Goal: Task Accomplishment & Management: Manage account settings

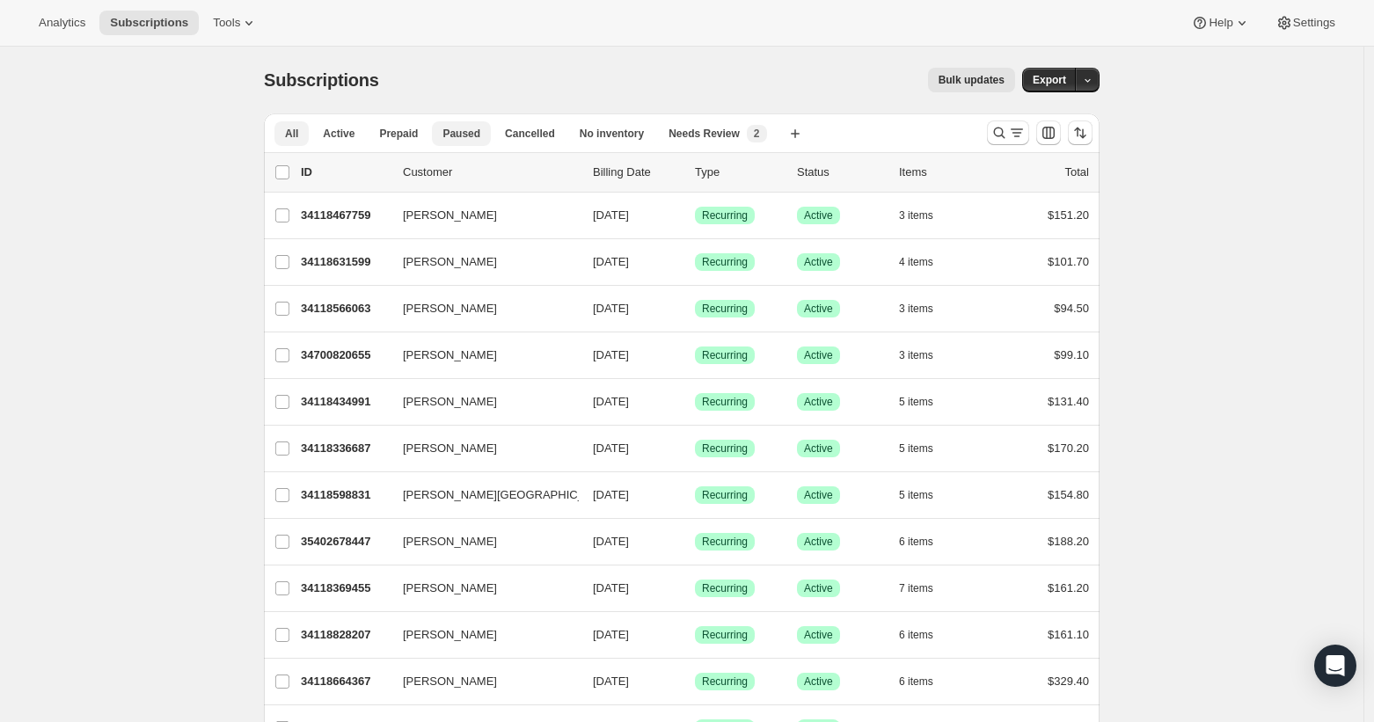
click at [480, 134] on span "Paused" at bounding box center [461, 134] width 38 height 14
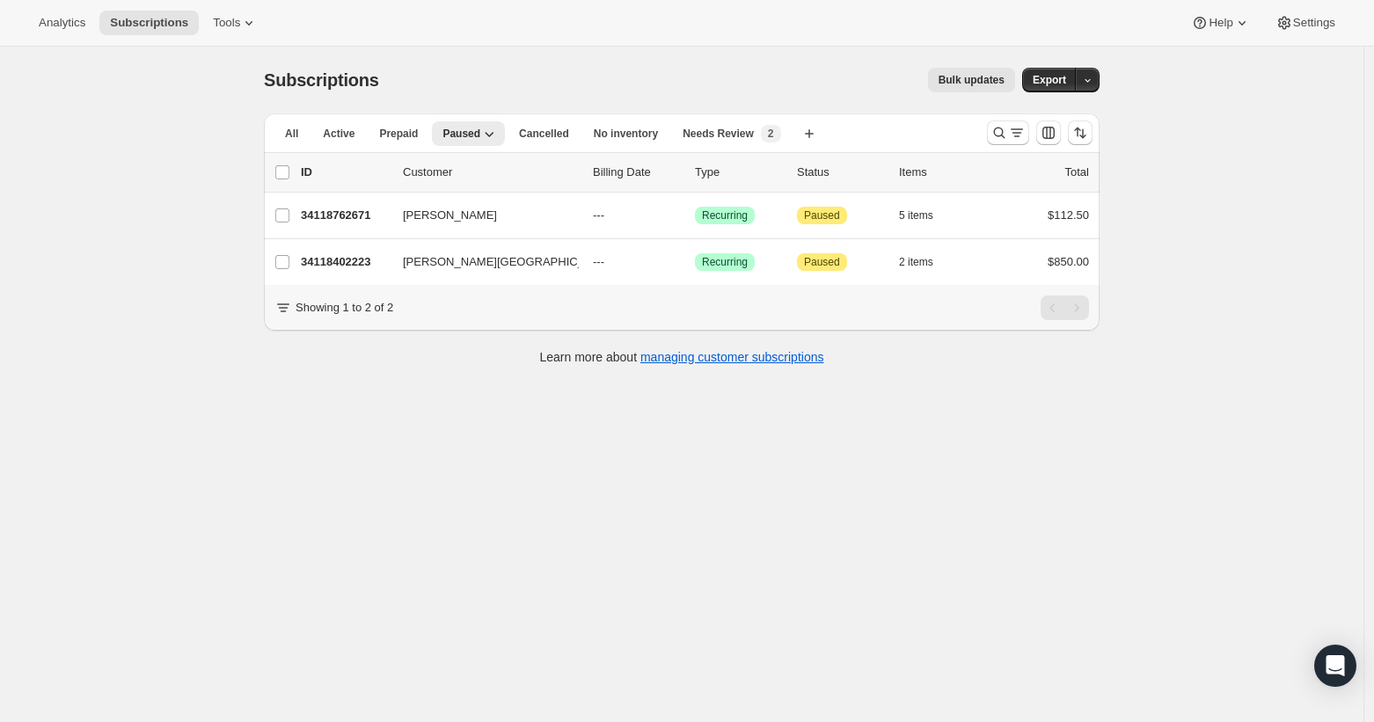
click at [563, 121] on li "Cancelled" at bounding box center [543, 133] width 71 height 25
click at [562, 125] on button "Cancelled" at bounding box center [543, 133] width 71 height 25
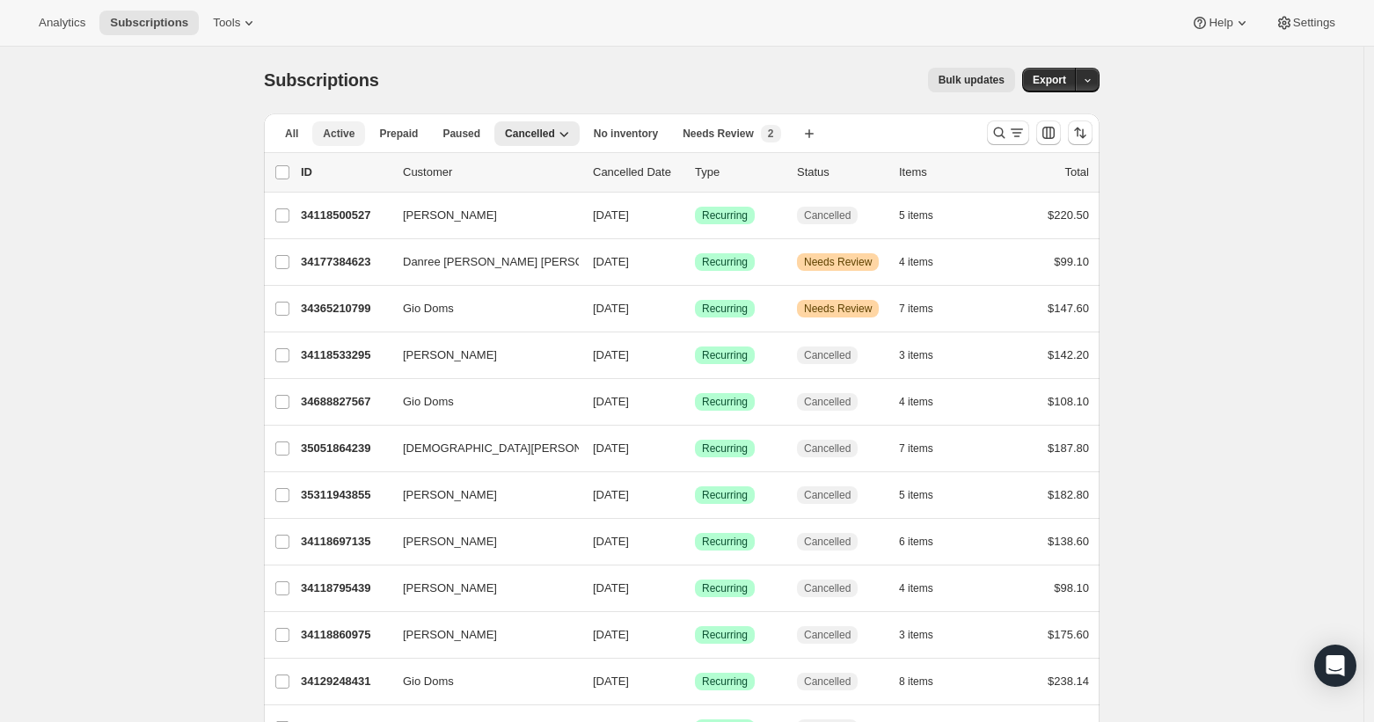
click at [349, 127] on span "Active" at bounding box center [339, 134] width 32 height 14
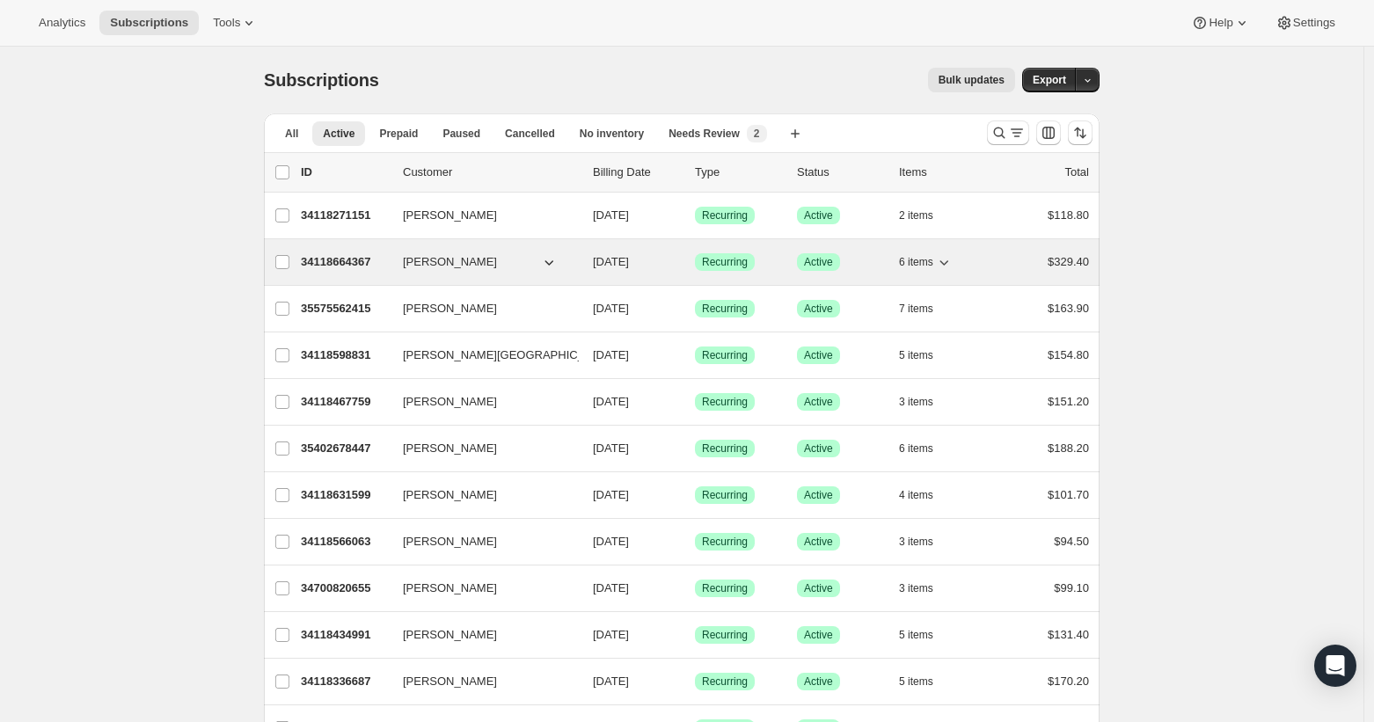
click at [353, 262] on p "34118664367" at bounding box center [345, 262] width 88 height 18
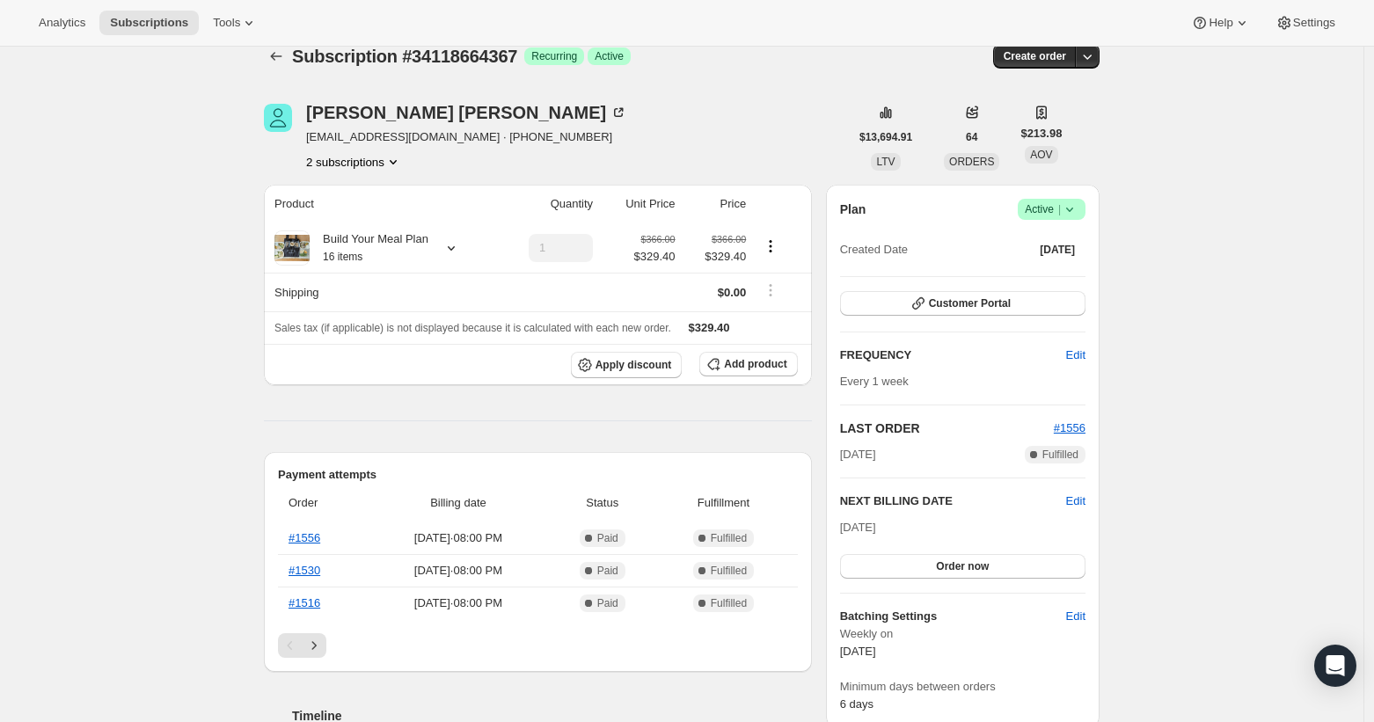
scroll to position [362, 0]
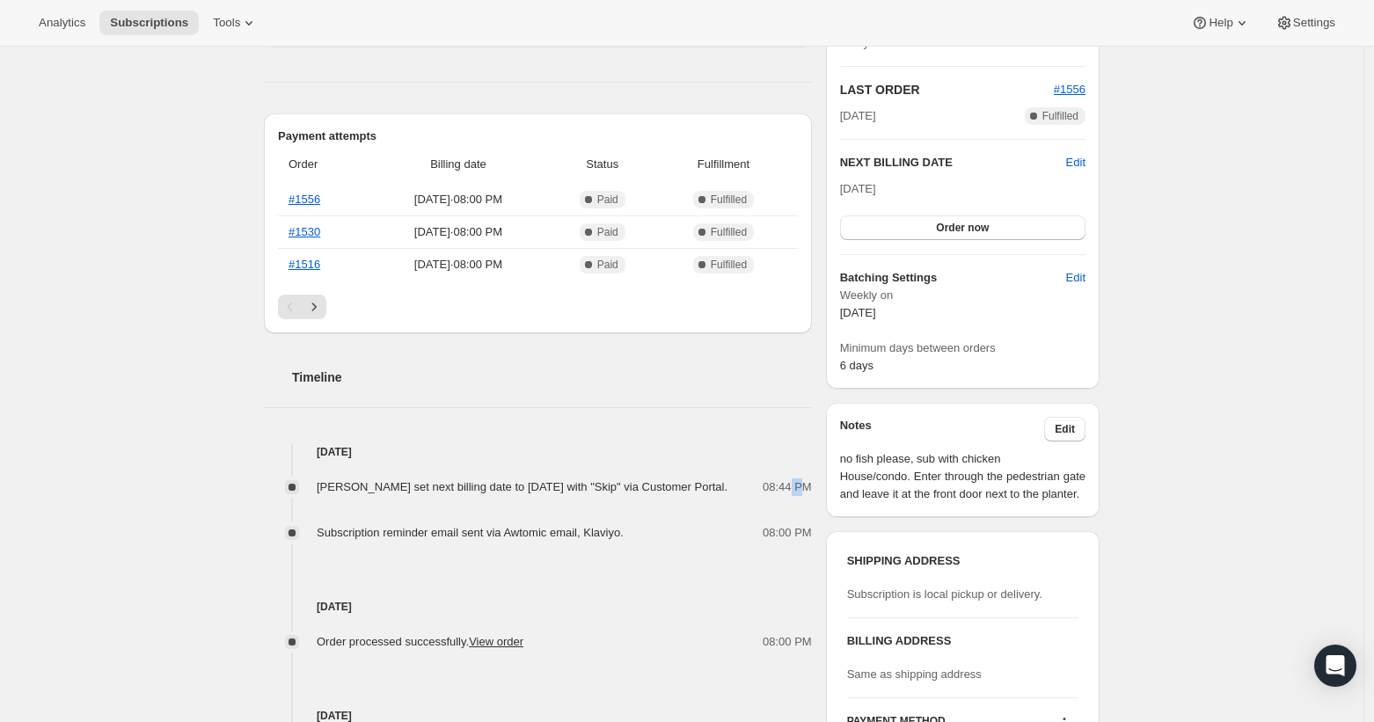
drag, startPoint x: 793, startPoint y: 493, endPoint x: 809, endPoint y: 494, distance: 16.7
click at [809, 494] on span "08:44 PM" at bounding box center [787, 488] width 49 height 18
click at [637, 433] on div "Timeline [DATE] [PERSON_NAME] set next billing date to [DATE] with "Skip" via C…" at bounding box center [538, 728] width 548 height 791
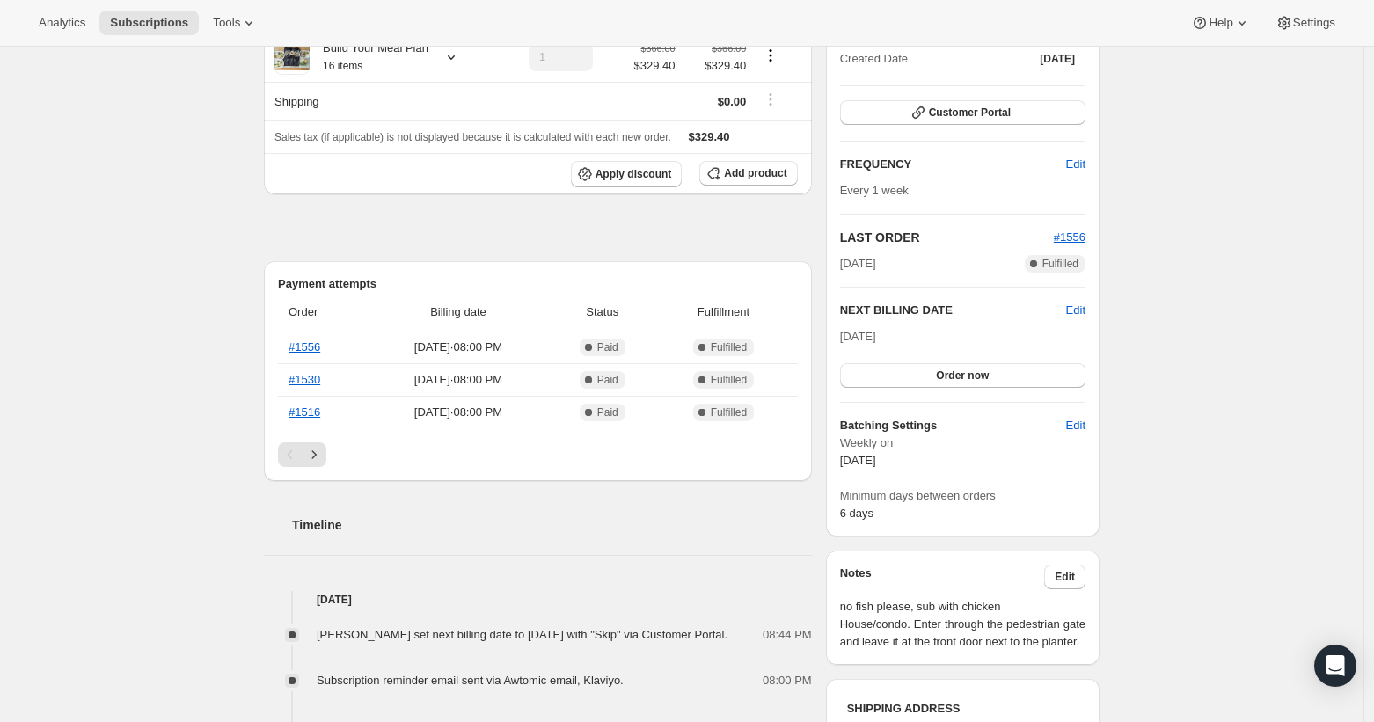
scroll to position [0, 0]
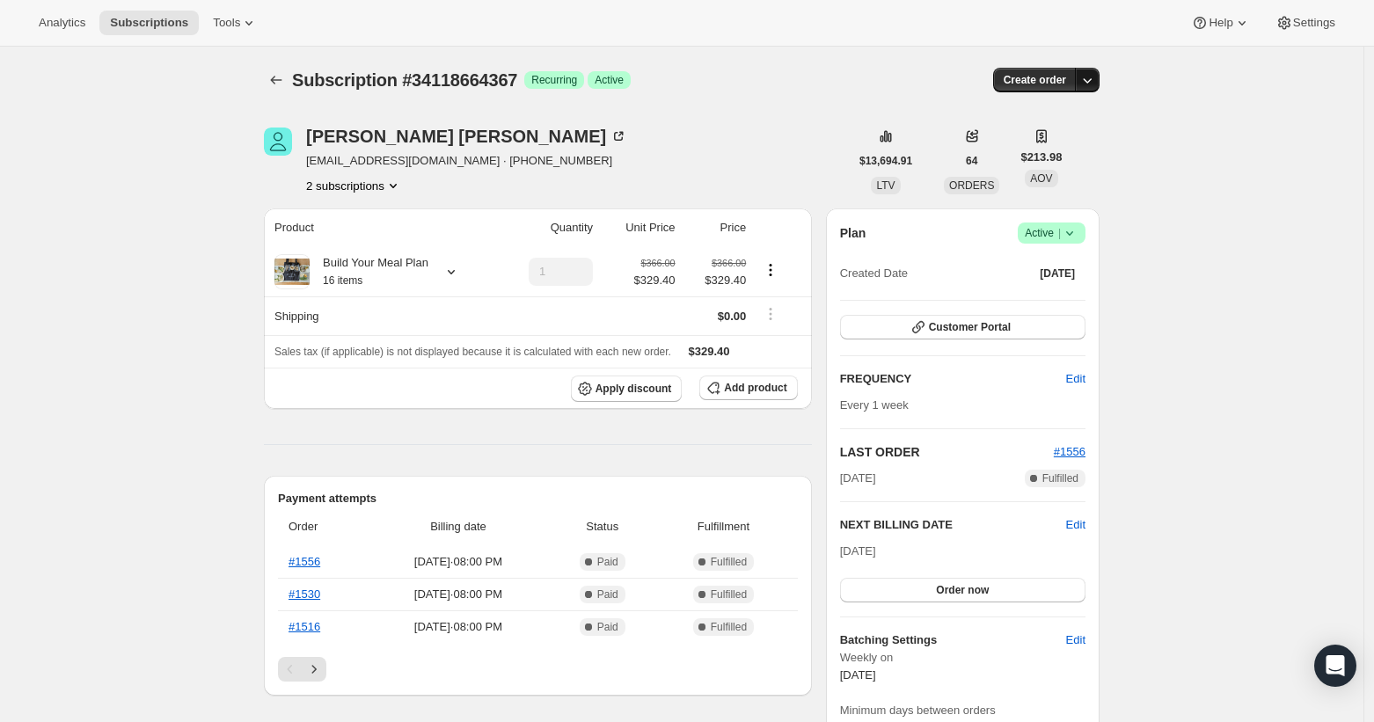
click at [1096, 87] on icon "button" at bounding box center [1087, 80] width 18 height 18
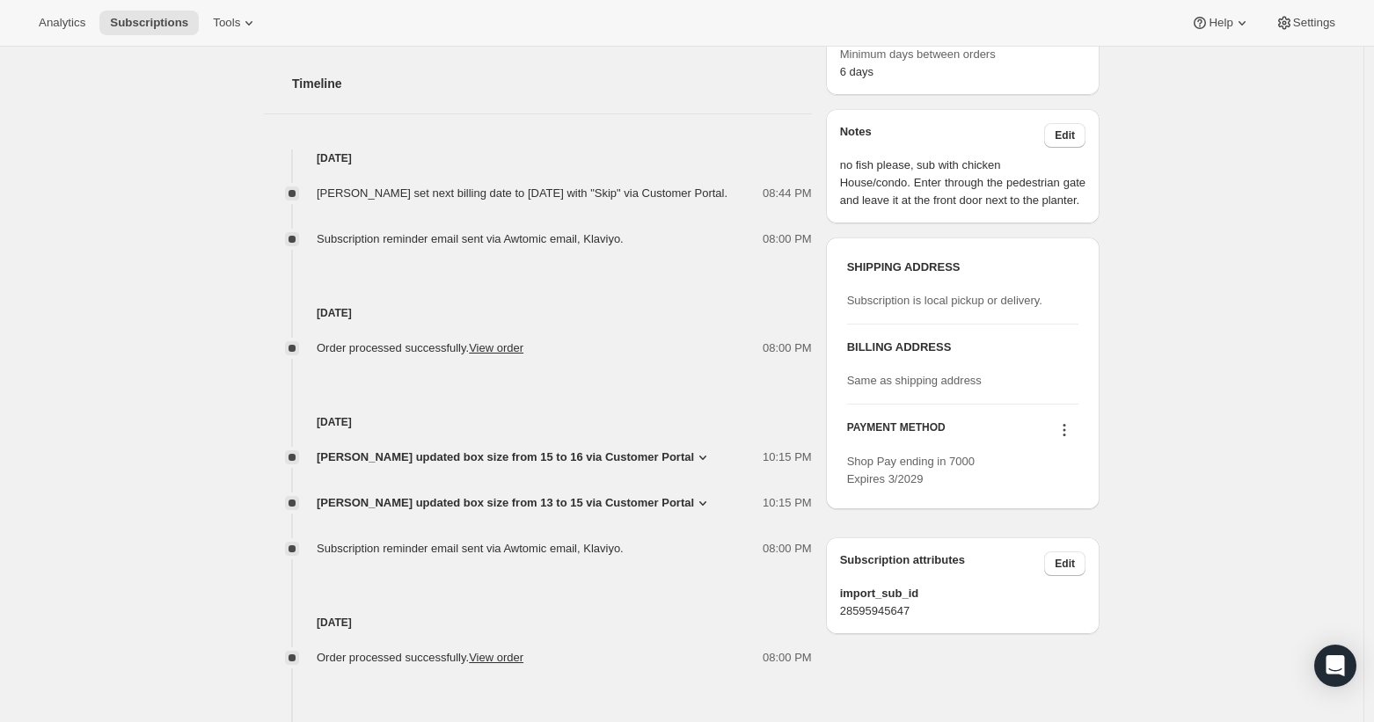
scroll to position [835, 0]
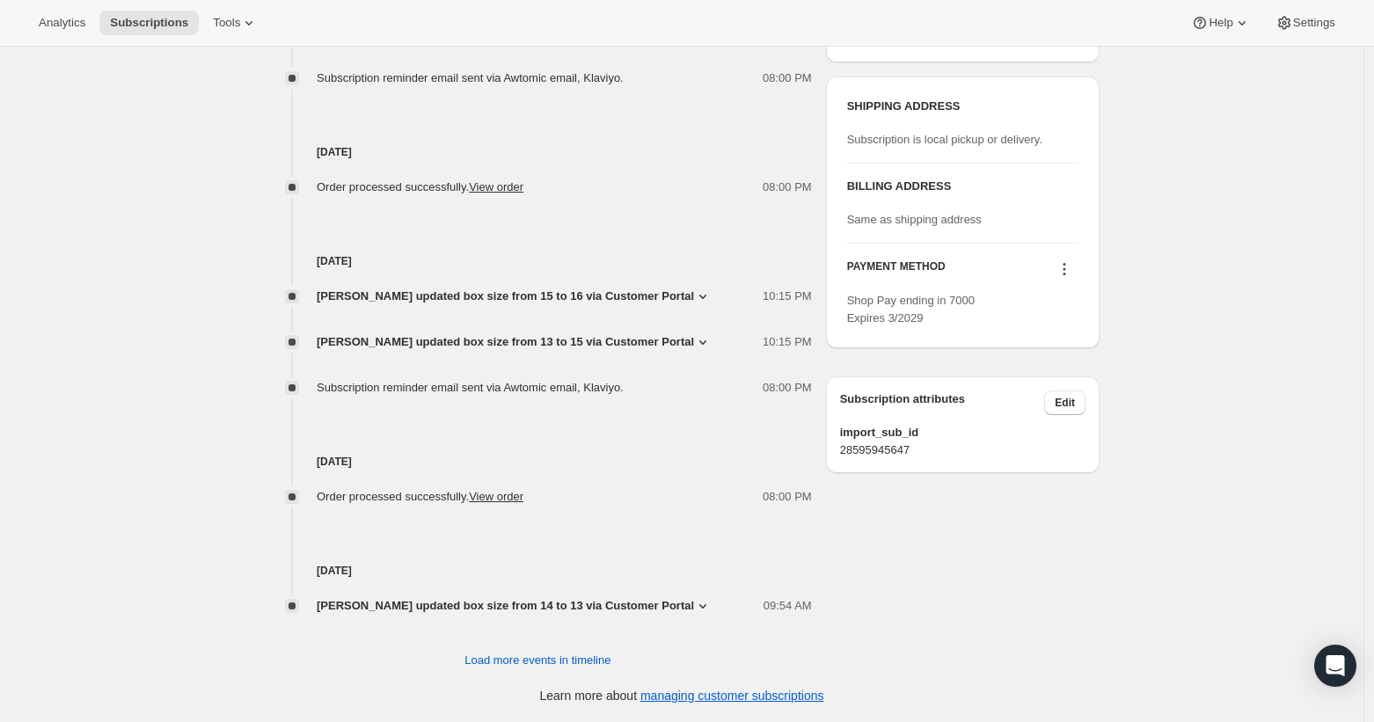
click at [1317, 41] on div "Analytics Subscriptions Tools Help Settings" at bounding box center [687, 23] width 1374 height 47
click at [1321, 24] on span "Settings" at bounding box center [1314, 23] width 42 height 14
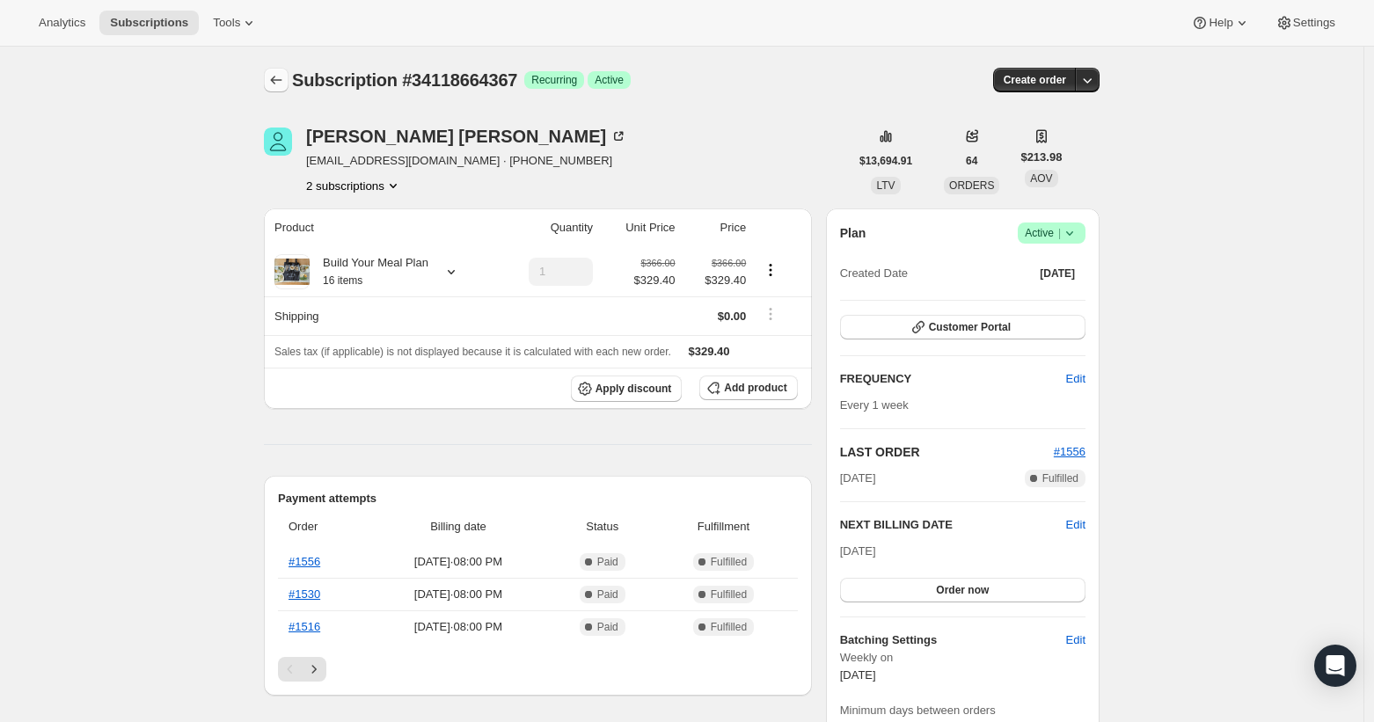
click at [276, 81] on icon "Subscriptions" at bounding box center [276, 80] width 11 height 9
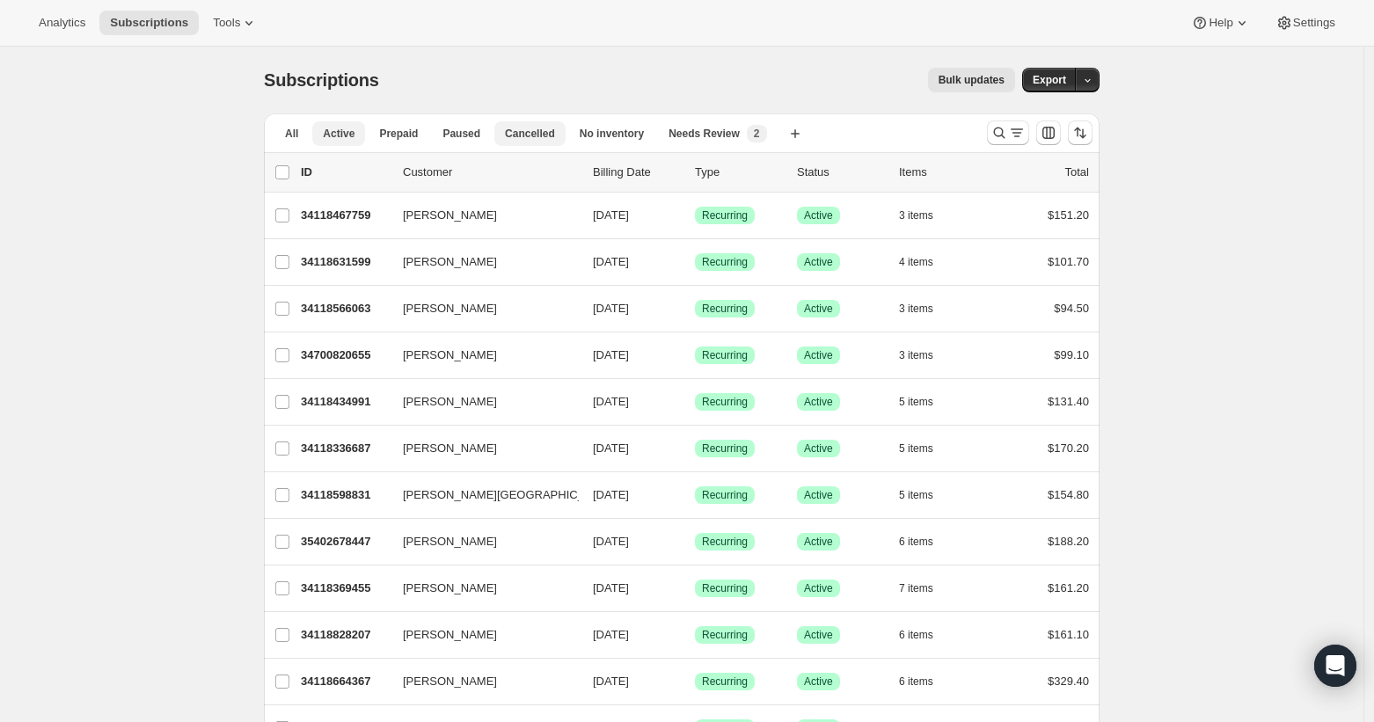
click at [516, 128] on span "Cancelled" at bounding box center [530, 134] width 50 height 14
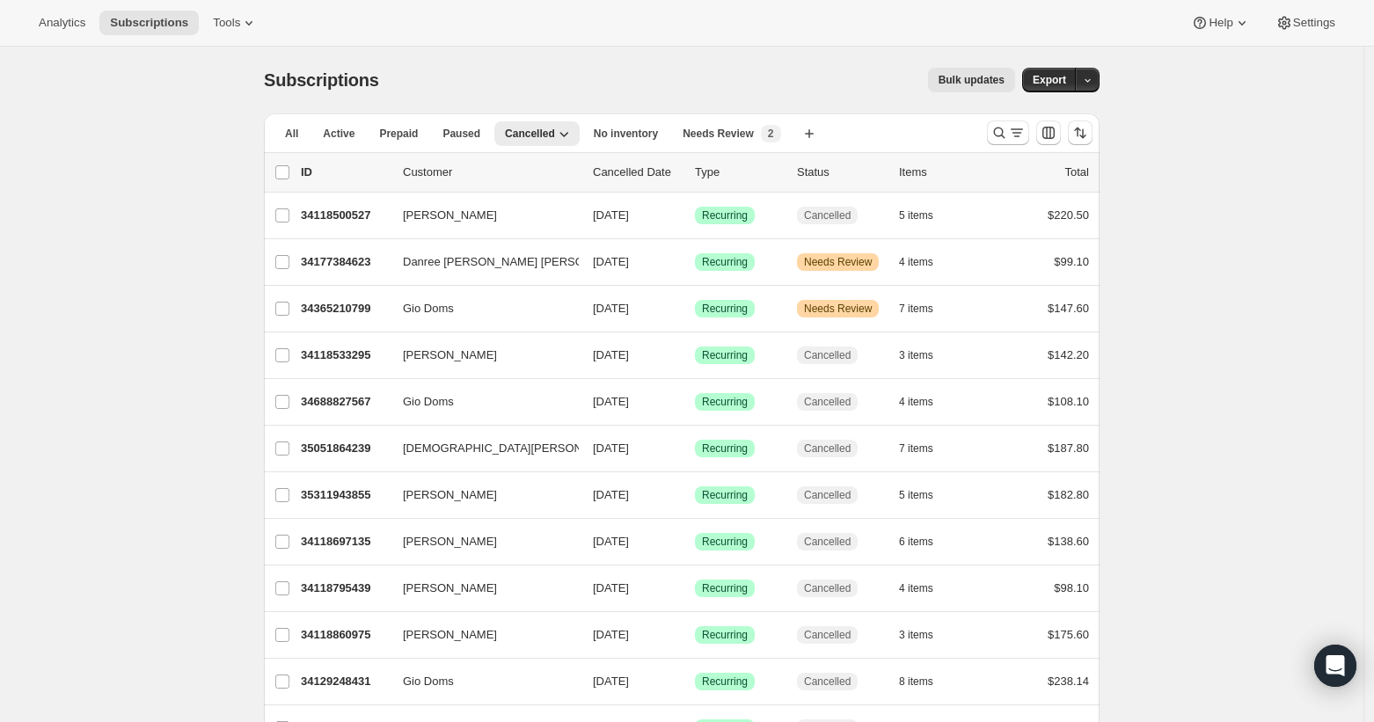
click at [639, 165] on p "Cancelled Date" at bounding box center [637, 173] width 88 height 18
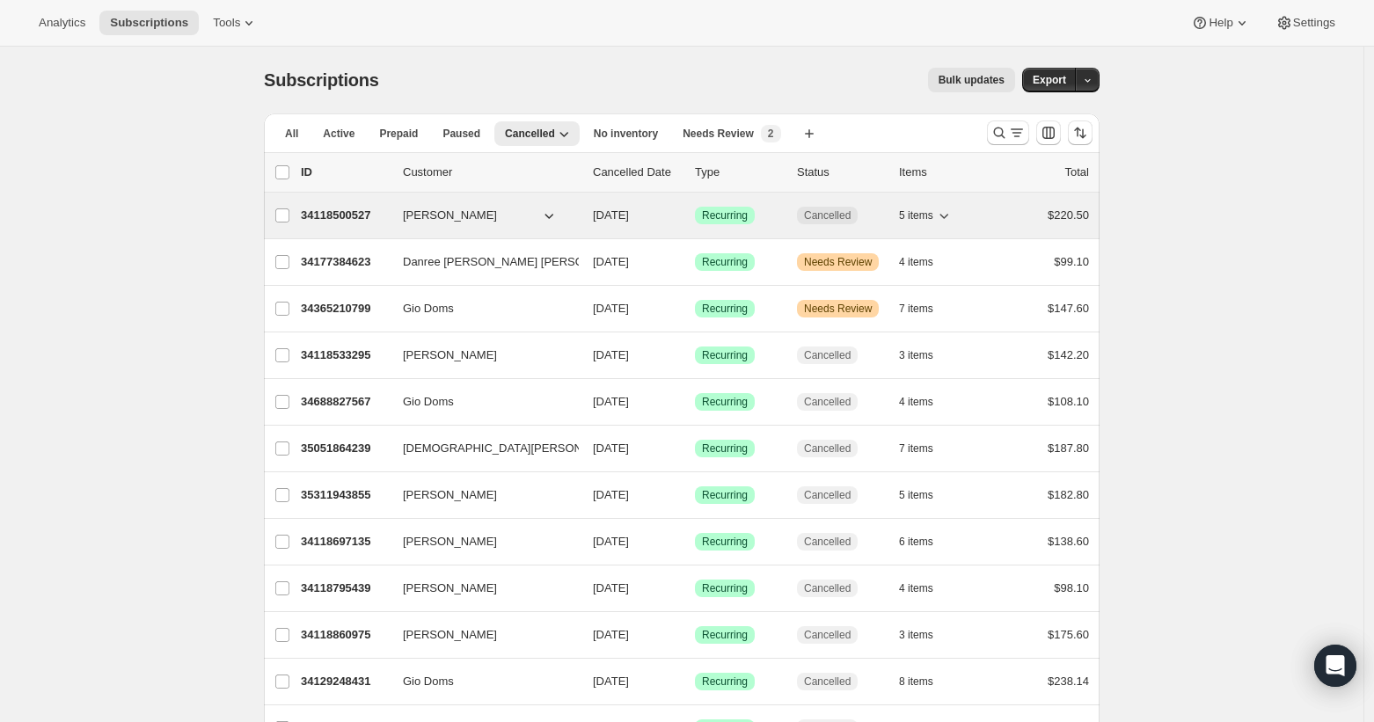
click at [563, 212] on button "[PERSON_NAME]" at bounding box center [480, 215] width 176 height 28
click at [679, 212] on p "[DATE]" at bounding box center [637, 216] width 88 height 18
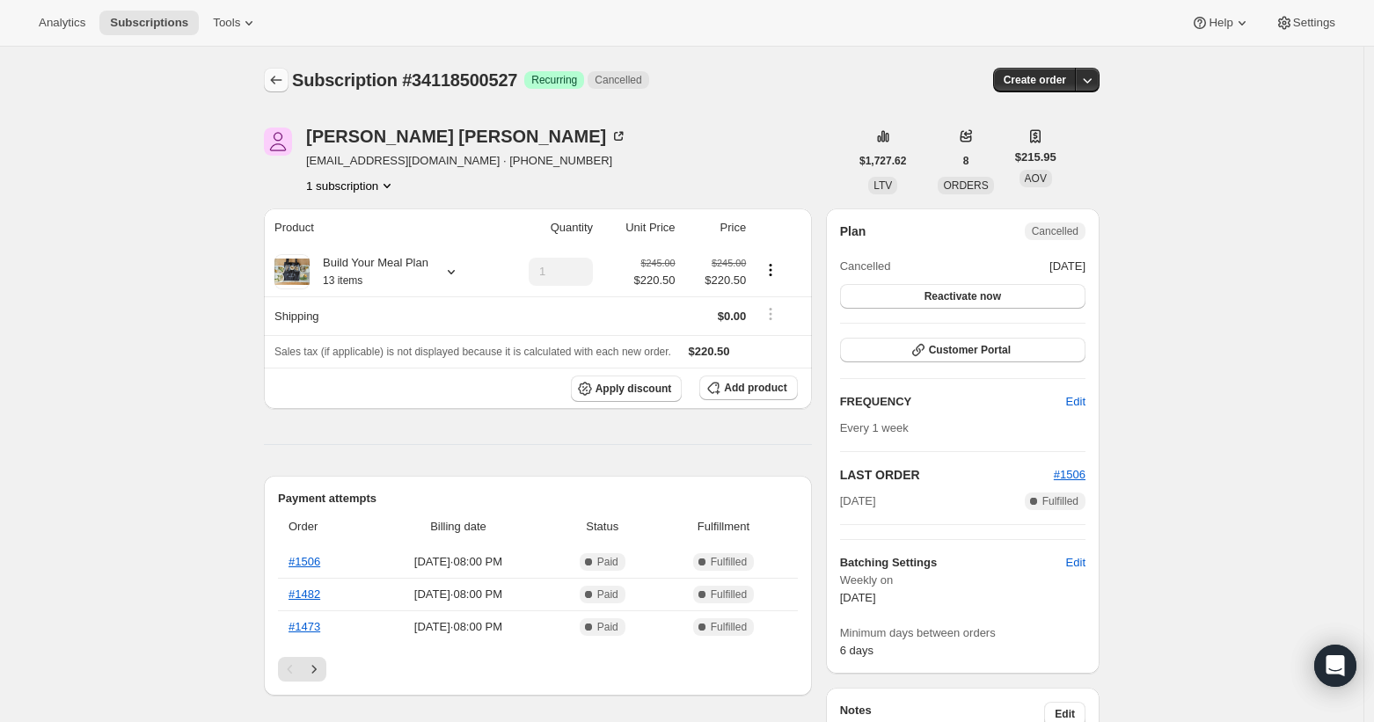
click at [282, 78] on icon "Subscriptions" at bounding box center [276, 80] width 18 height 18
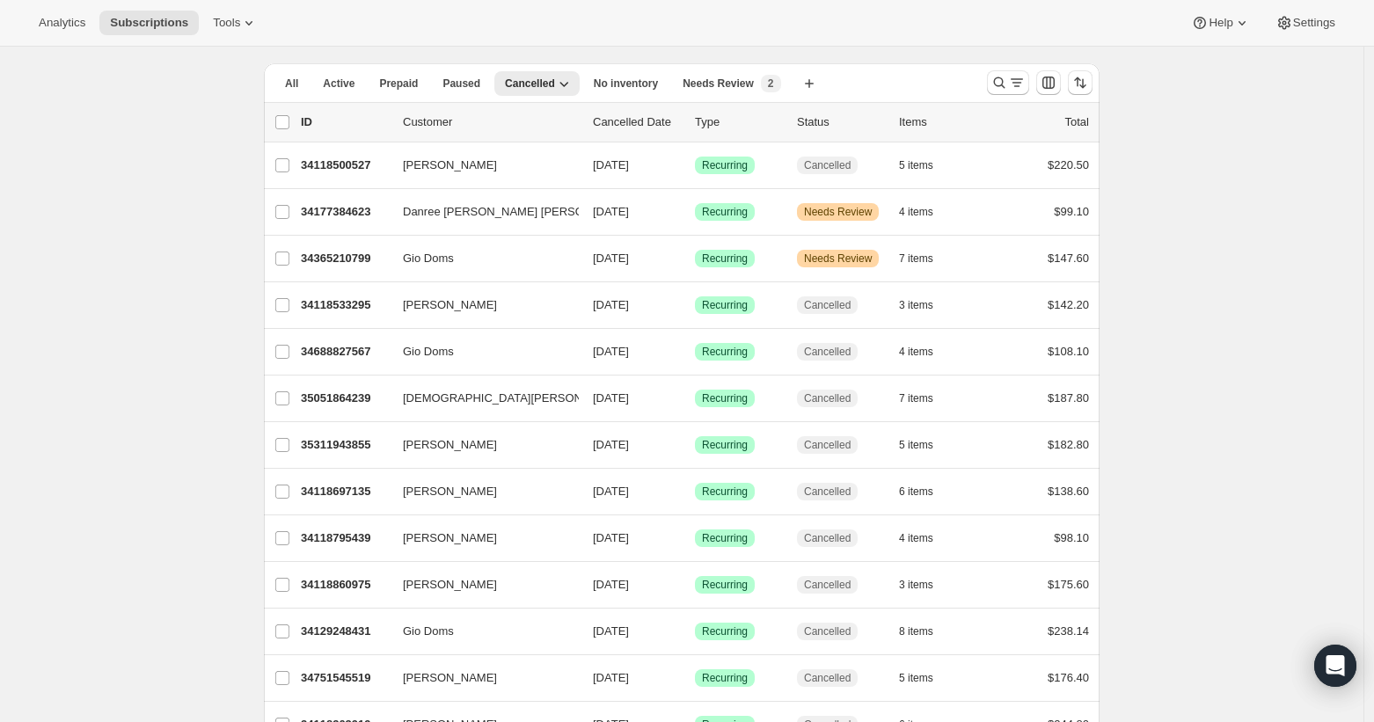
scroll to position [70, 0]
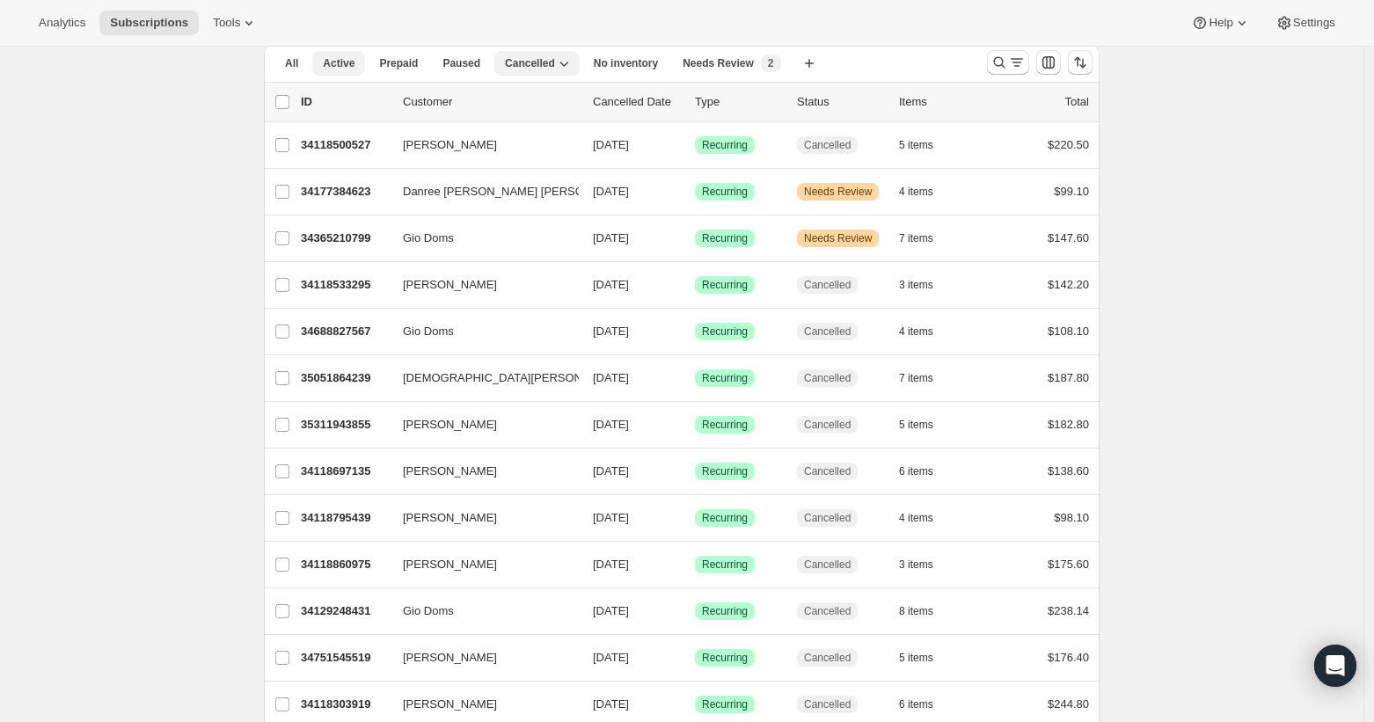
click at [350, 73] on button "Active" at bounding box center [338, 63] width 53 height 25
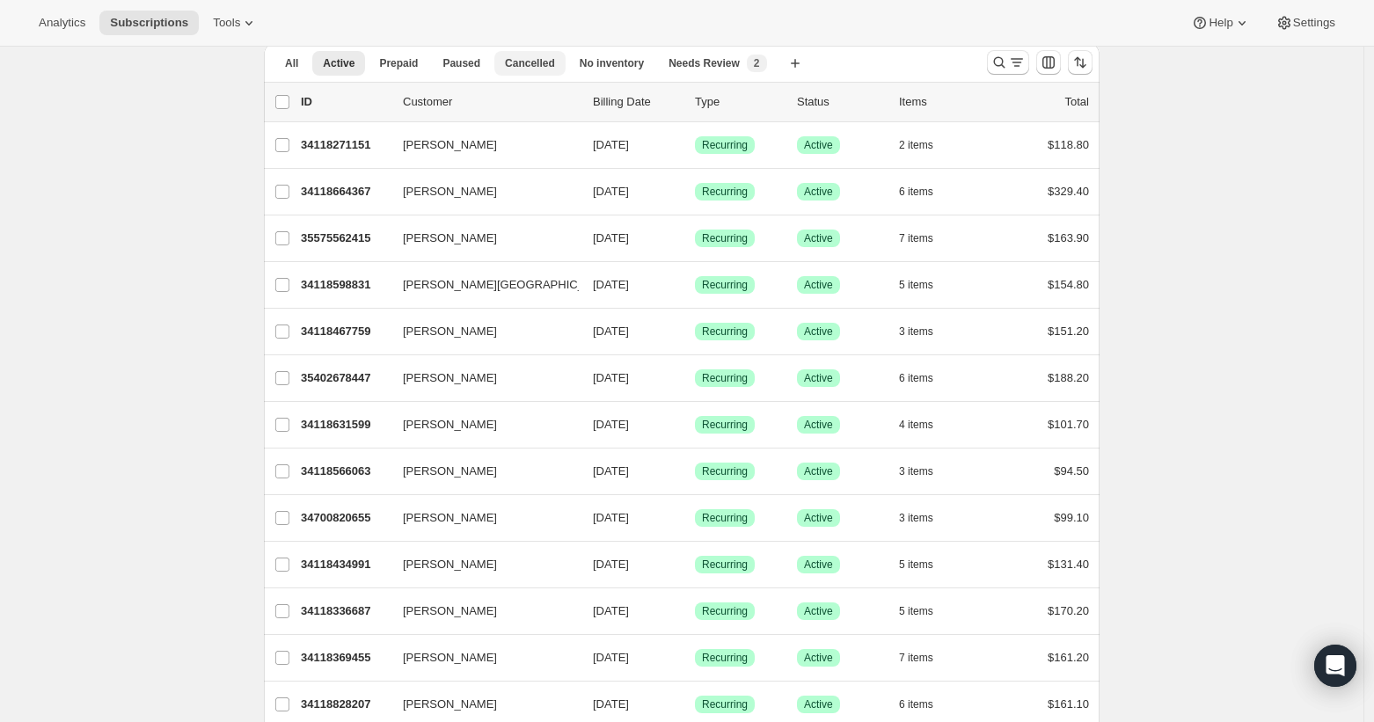
click at [516, 70] on button "Cancelled" at bounding box center [529, 63] width 71 height 25
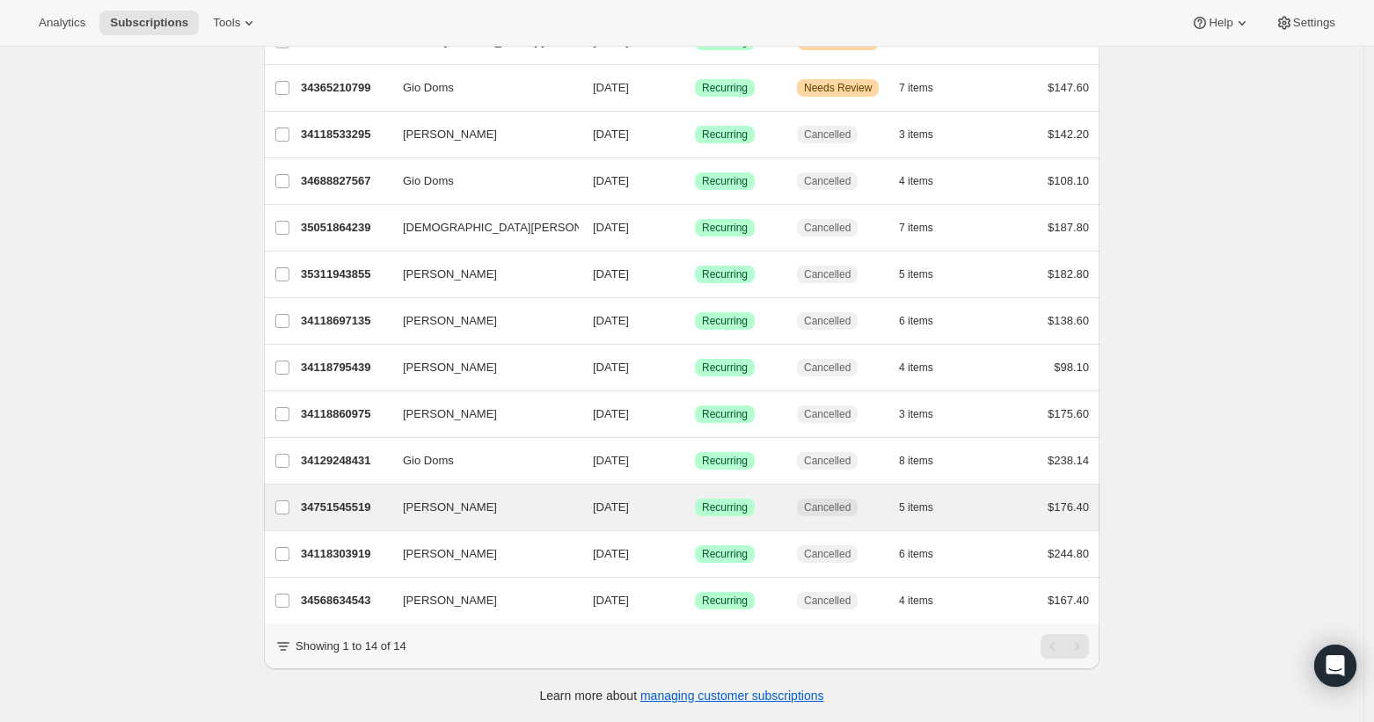
scroll to position [234, 0]
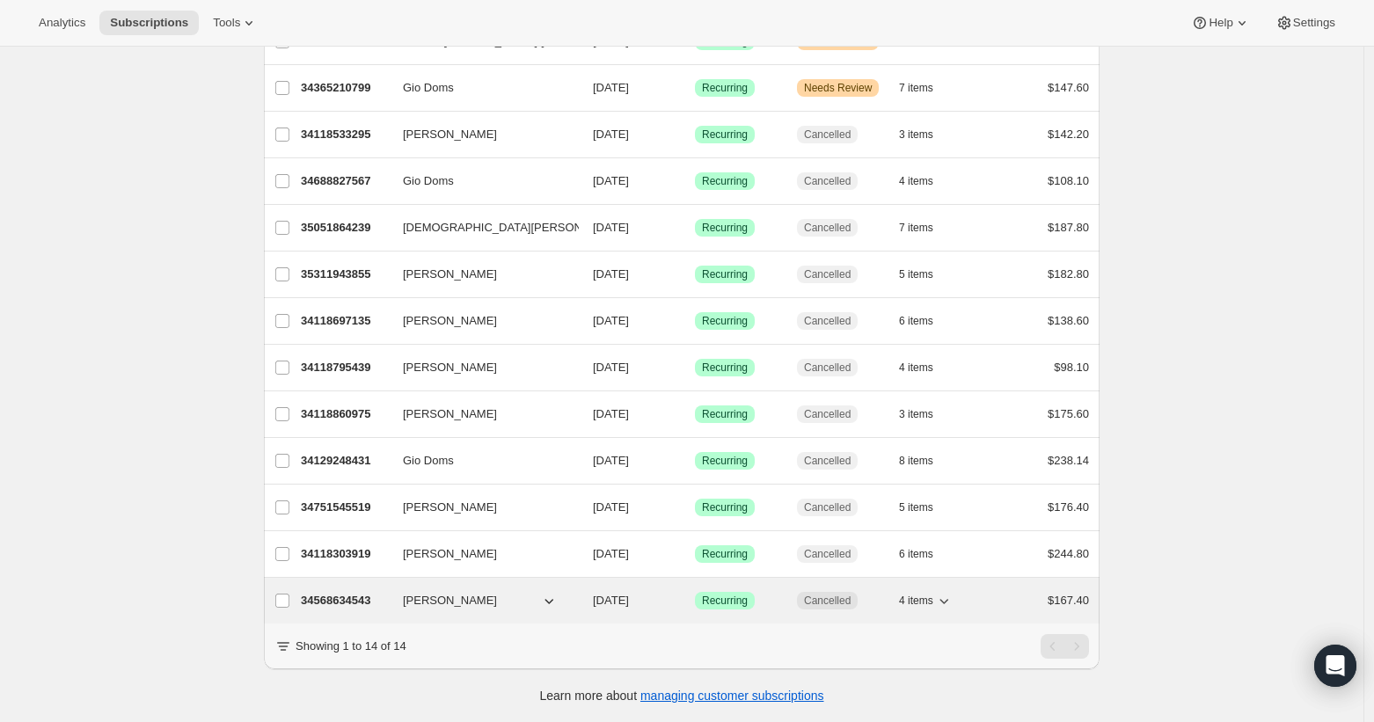
click at [356, 592] on p "34568634543" at bounding box center [345, 601] width 88 height 18
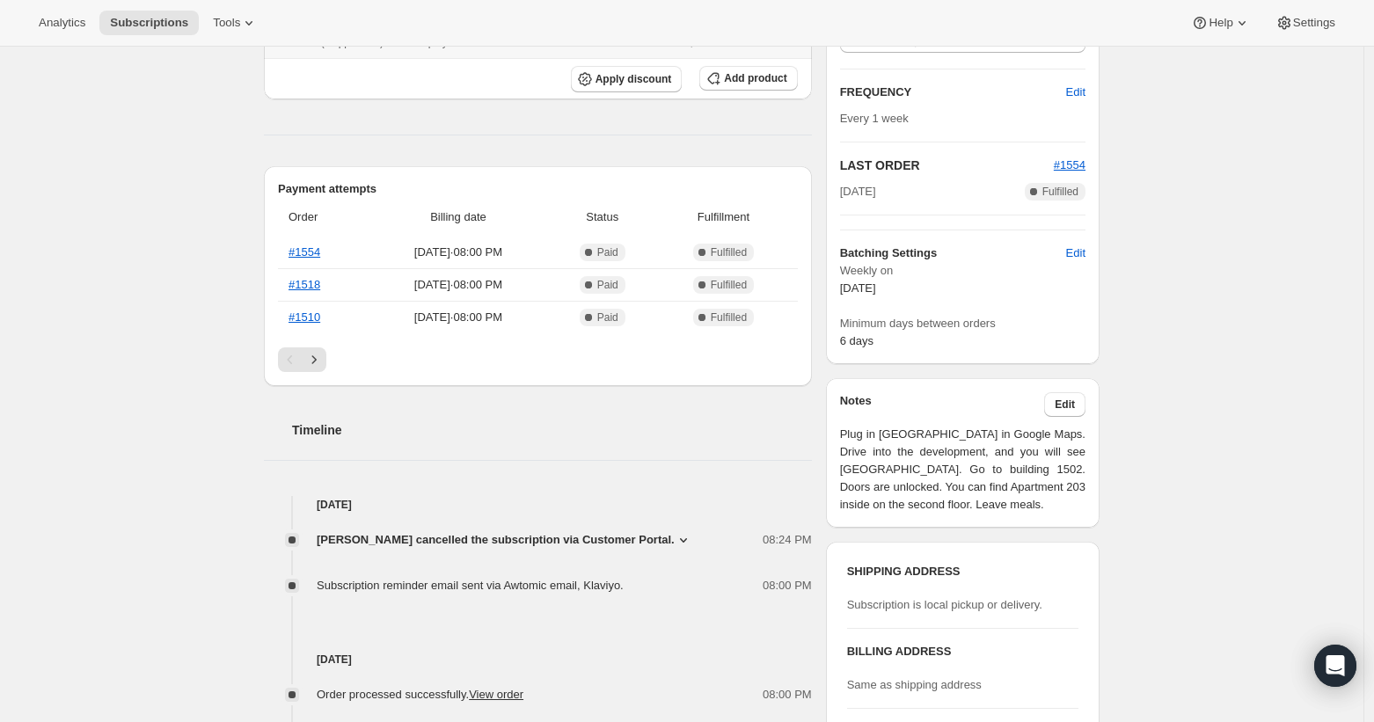
scroll to position [353, 0]
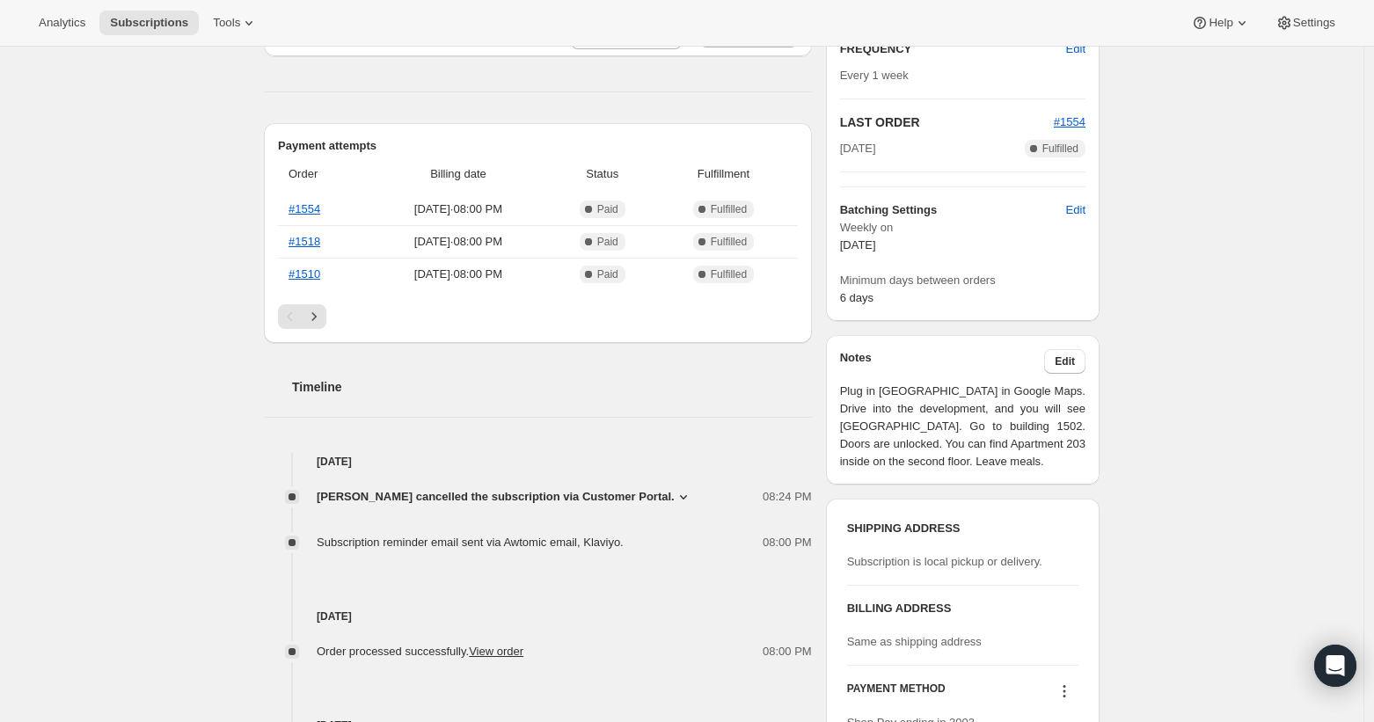
click at [675, 495] on icon at bounding box center [684, 497] width 18 height 18
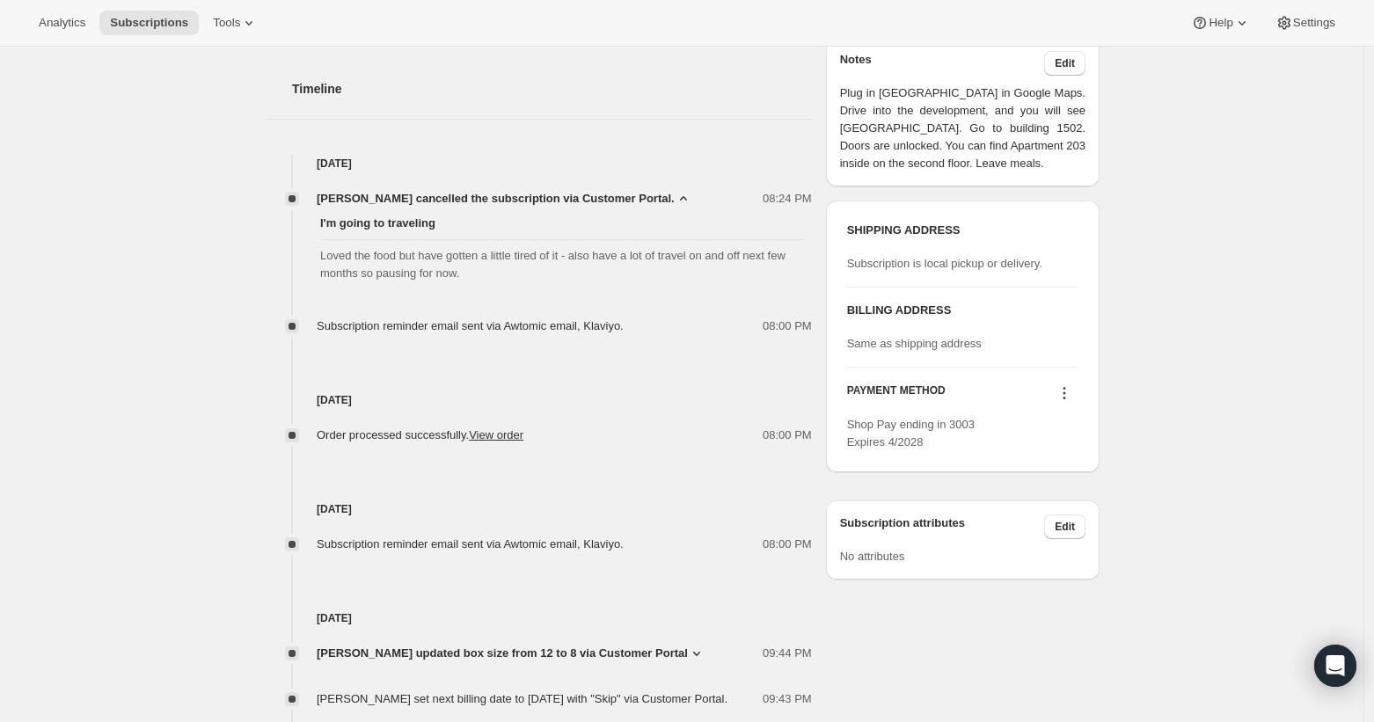
scroll to position [683, 0]
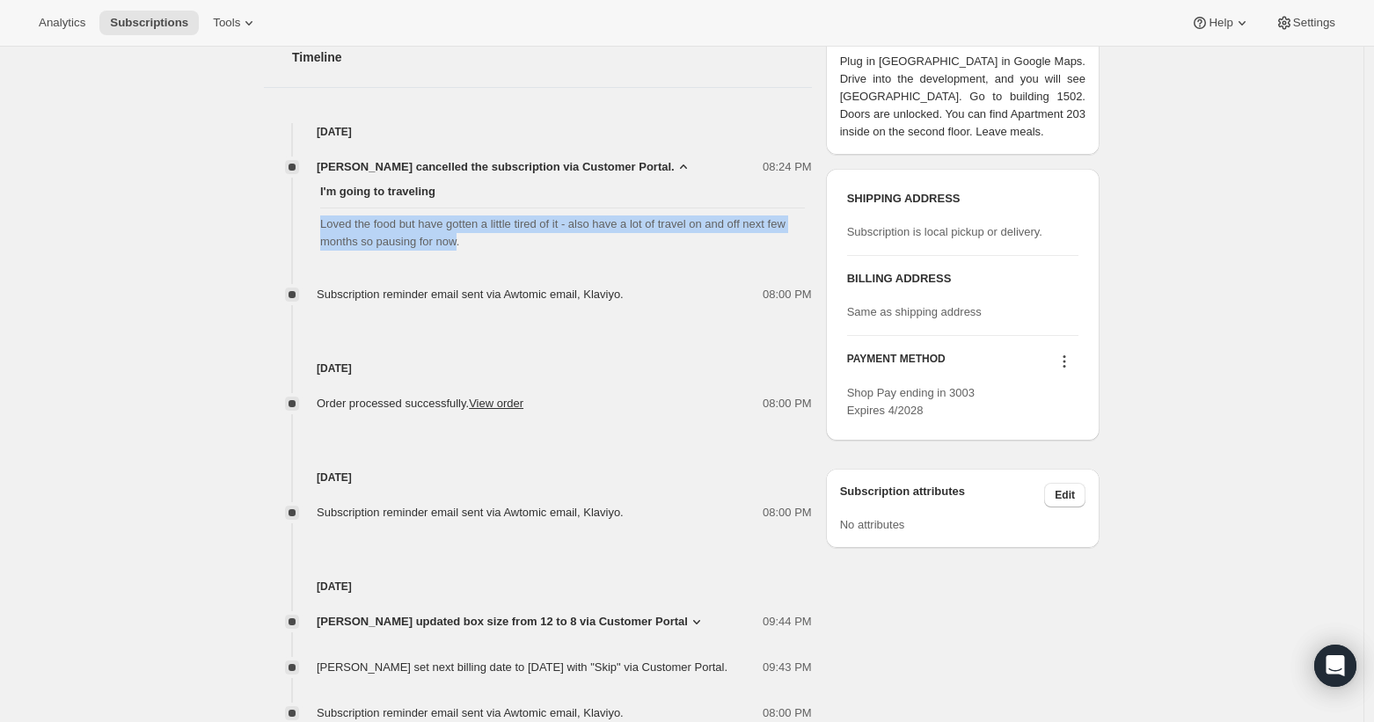
drag, startPoint x: 492, startPoint y: 249, endPoint x: 311, endPoint y: 228, distance: 181.6
click at [311, 228] on div "I'm going to traveling Loved the food but have gotten a little tired of it - al…" at bounding box center [538, 217] width 548 height 82
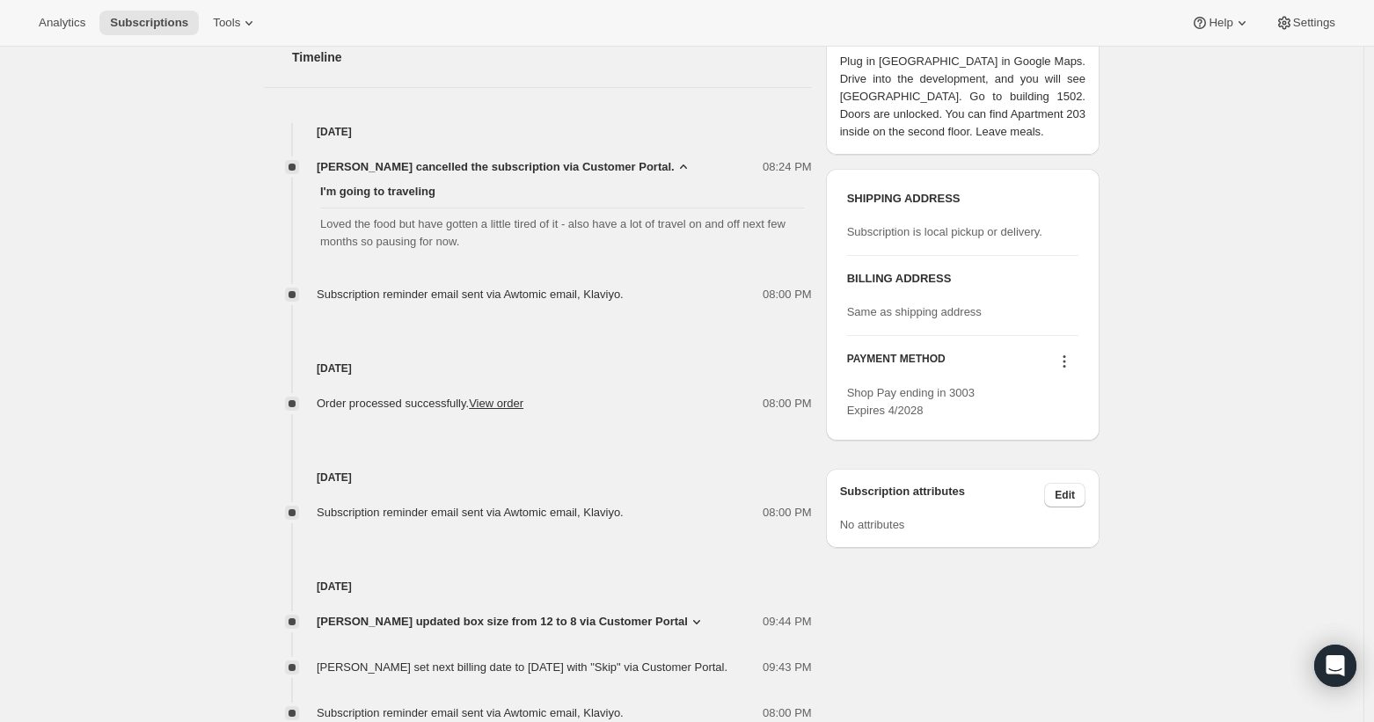
click at [593, 238] on span "Loved the food but have gotten a little tired of it - also have a lot of travel…" at bounding box center [562, 233] width 485 height 35
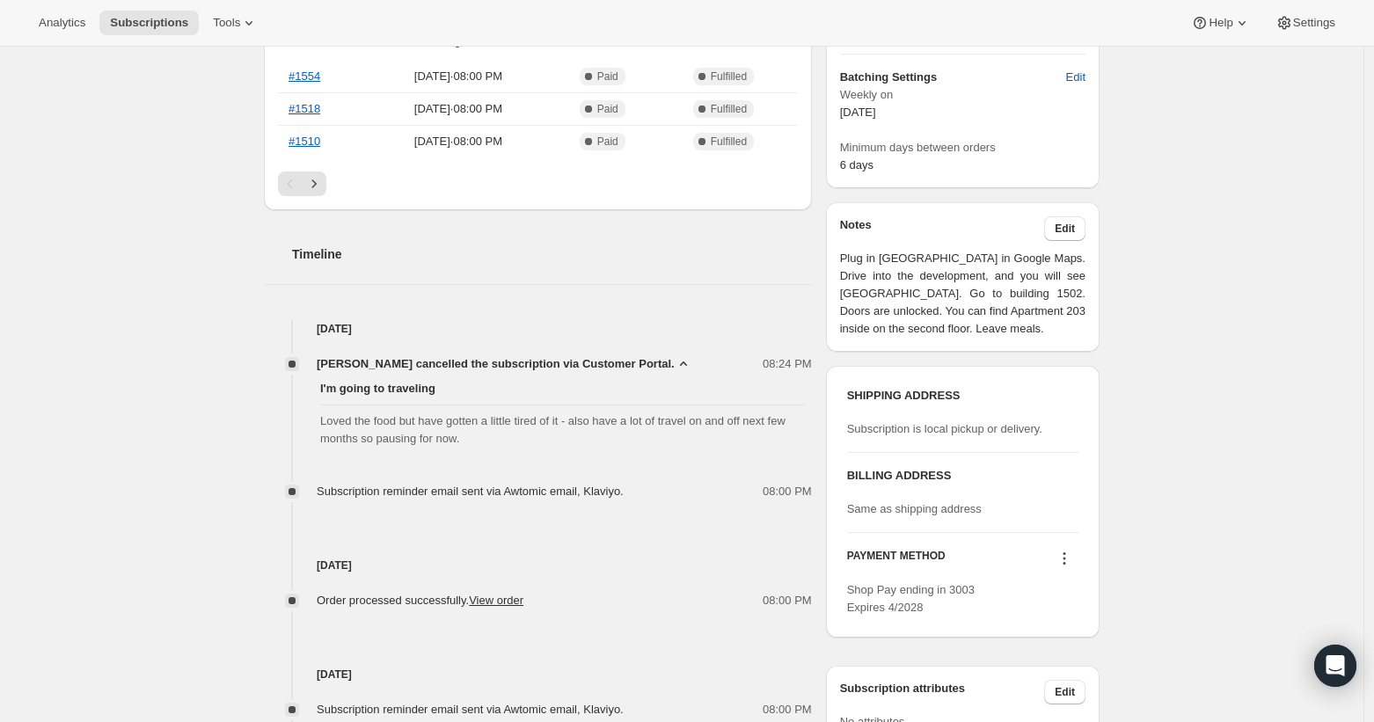
scroll to position [320, 0]
